Goal: Register for event/course

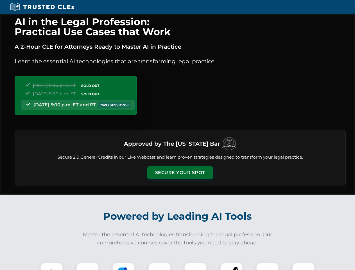
click at [180, 173] on button "Secure Your Spot" at bounding box center [180, 172] width 66 height 13
click at [52, 266] on img at bounding box center [52, 274] width 16 height 16
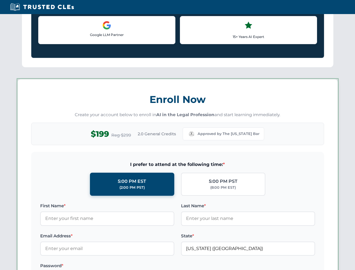
click at [124, 266] on label "Password *" at bounding box center [107, 265] width 134 height 7
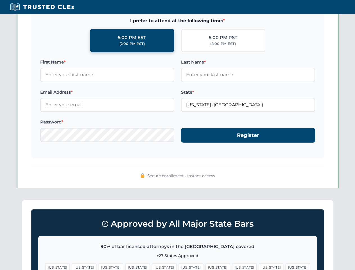
click at [259, 266] on span "[US_STATE]" at bounding box center [271, 267] width 24 height 8
